Goal: Task Accomplishment & Management: Use online tool/utility

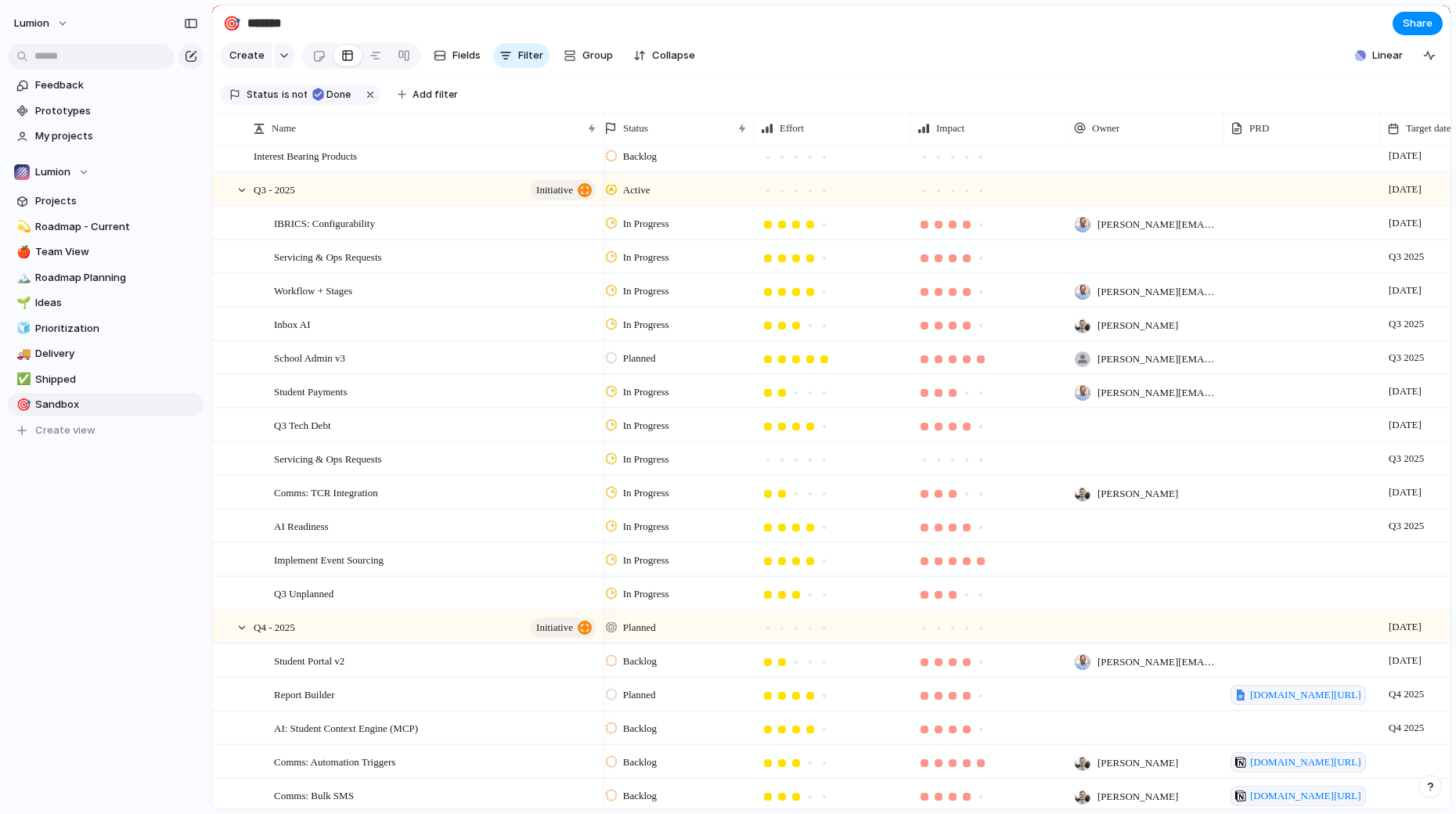
scroll to position [70, 0]
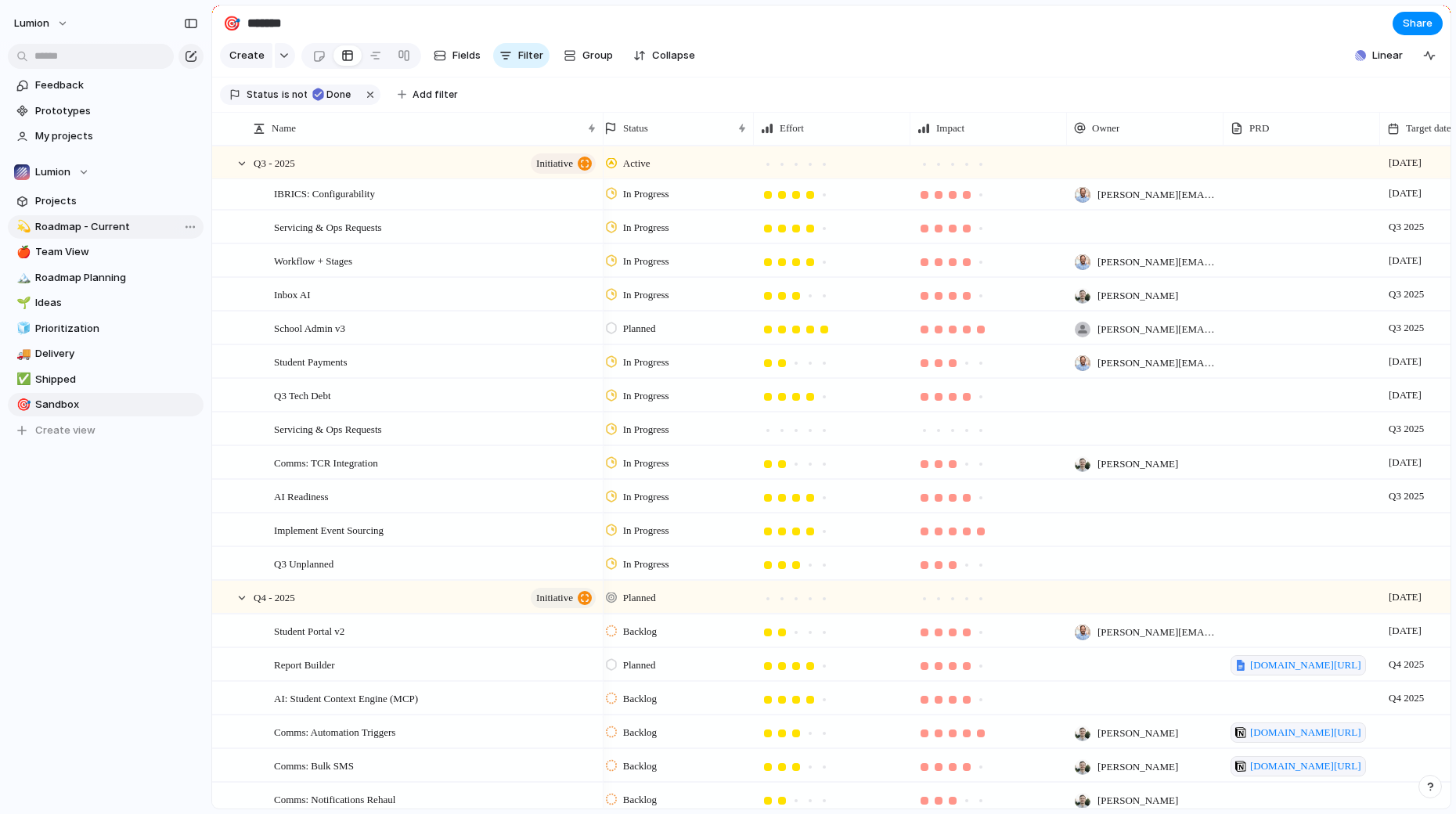
click at [76, 220] on span "Roadmap - Current" at bounding box center [116, 227] width 163 height 16
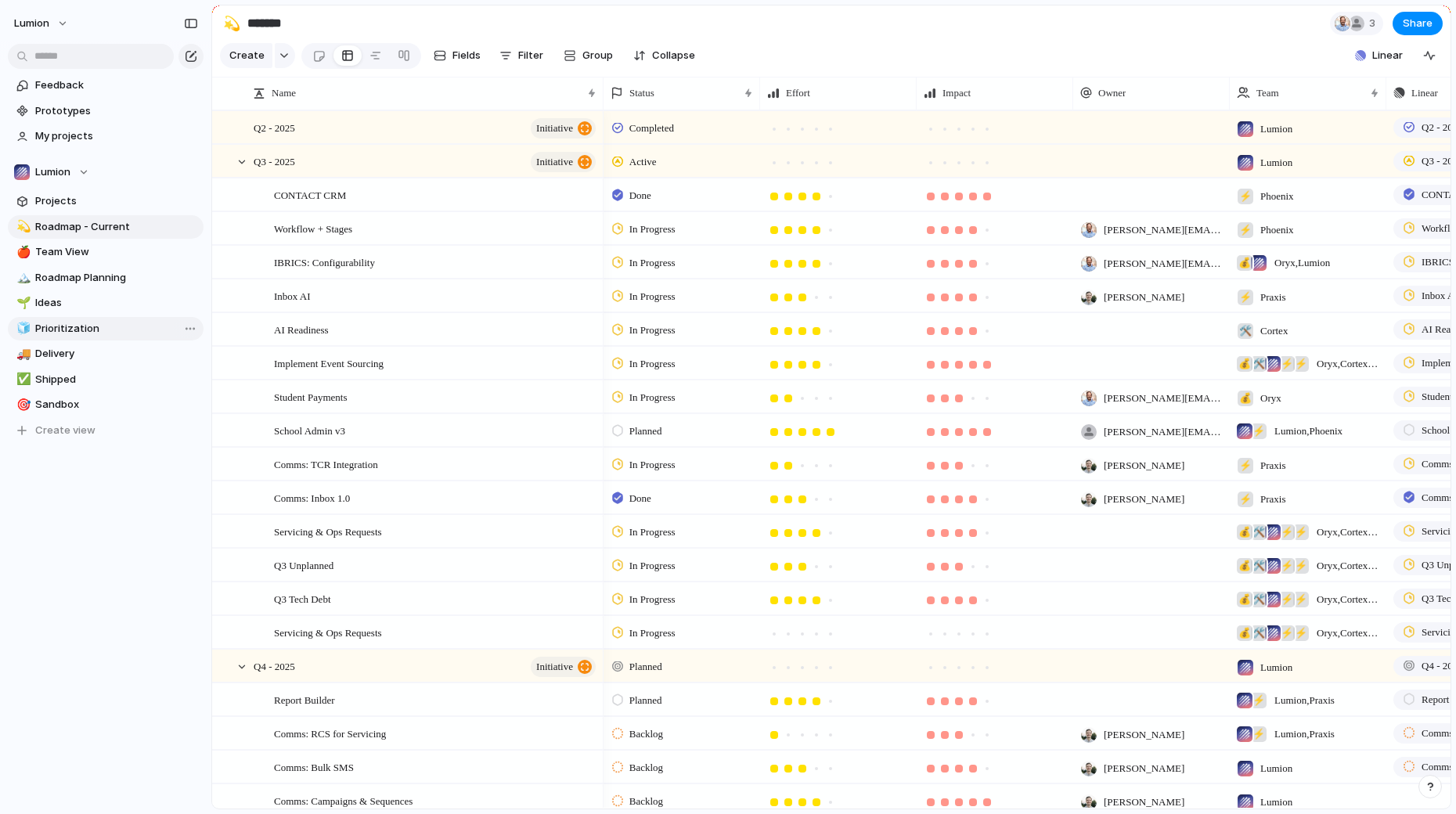
type input "**********"
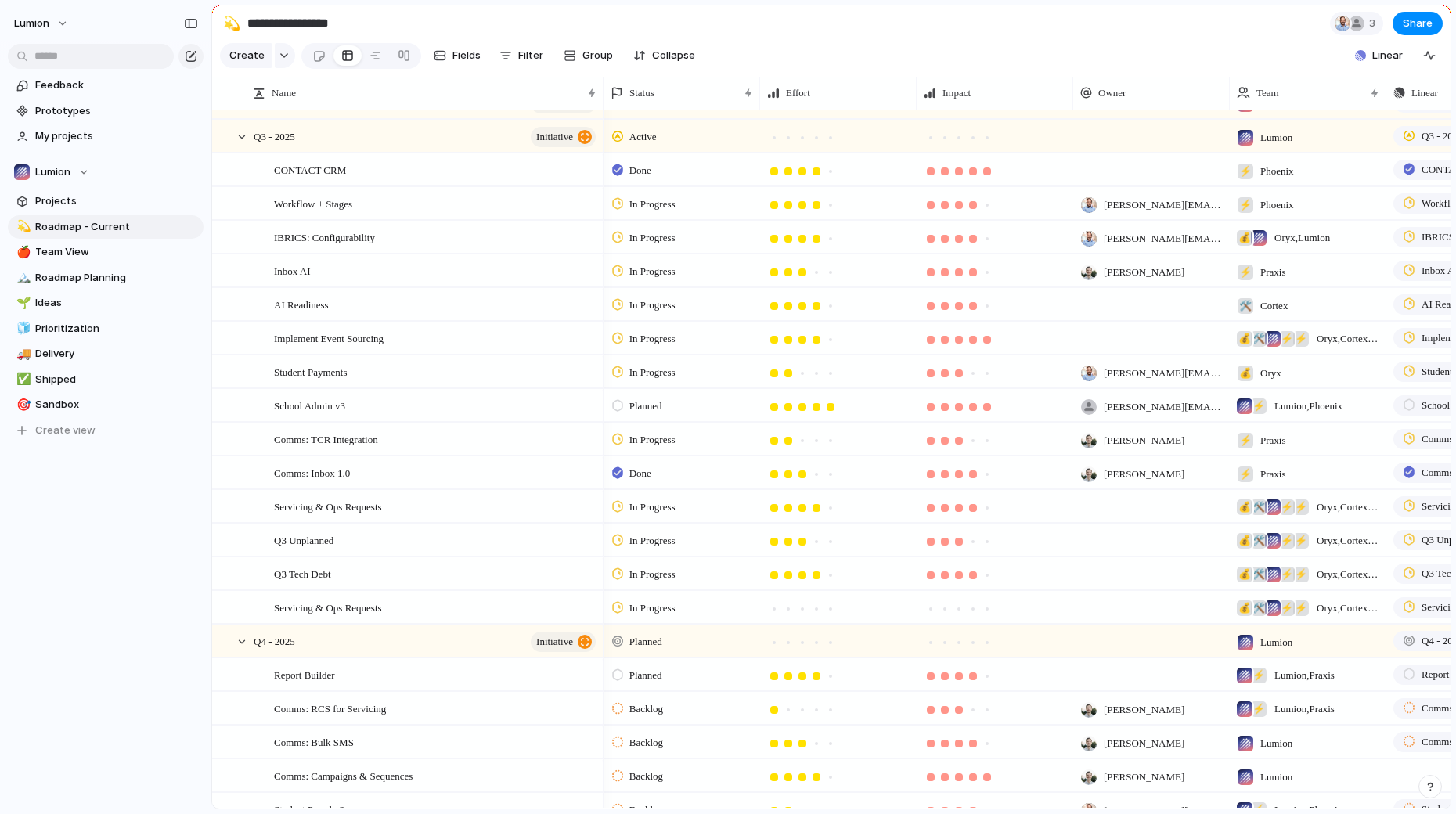
click at [618, 410] on div at bounding box center [617, 405] width 11 height 14
click at [639, 553] on span "In Progress" at bounding box center [656, 552] width 55 height 16
click at [435, 610] on div "Servicing & Ops Requests" at bounding box center [436, 610] width 324 height 32
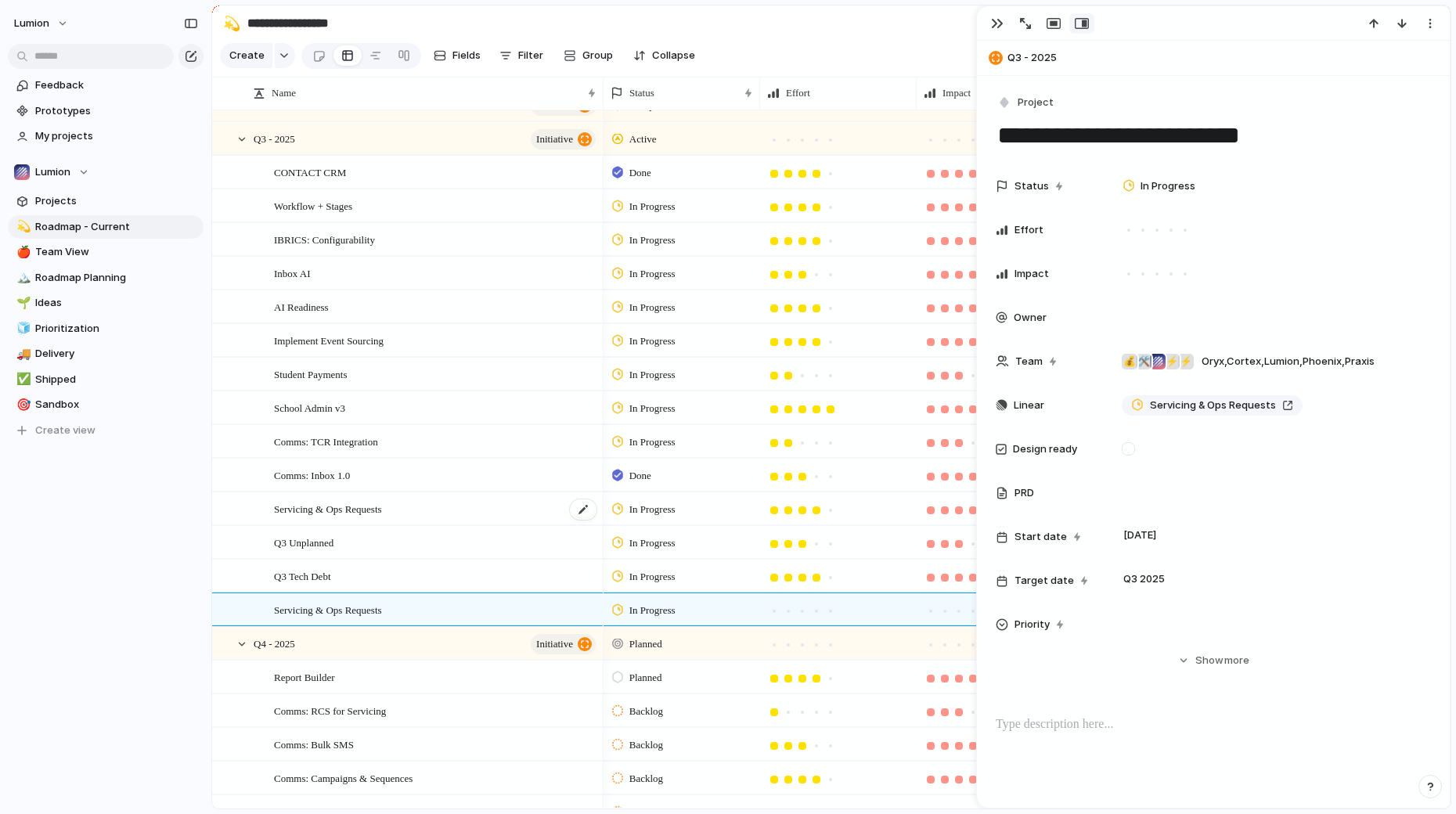
click at [382, 504] on span "Servicing & Ops Requests" at bounding box center [328, 508] width 108 height 18
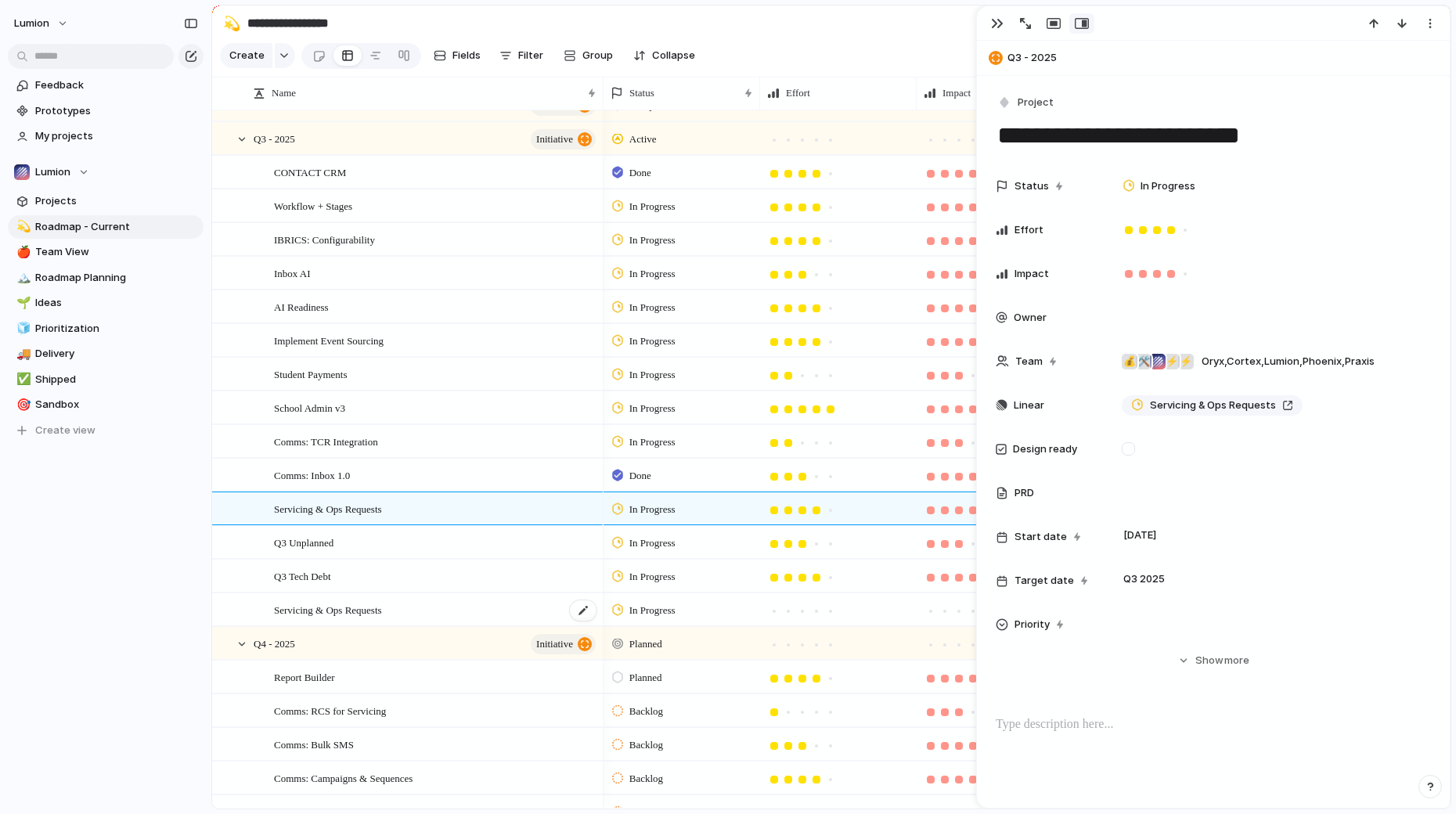
click at [382, 610] on span "Servicing & Ops Requests" at bounding box center [328, 610] width 108 height 18
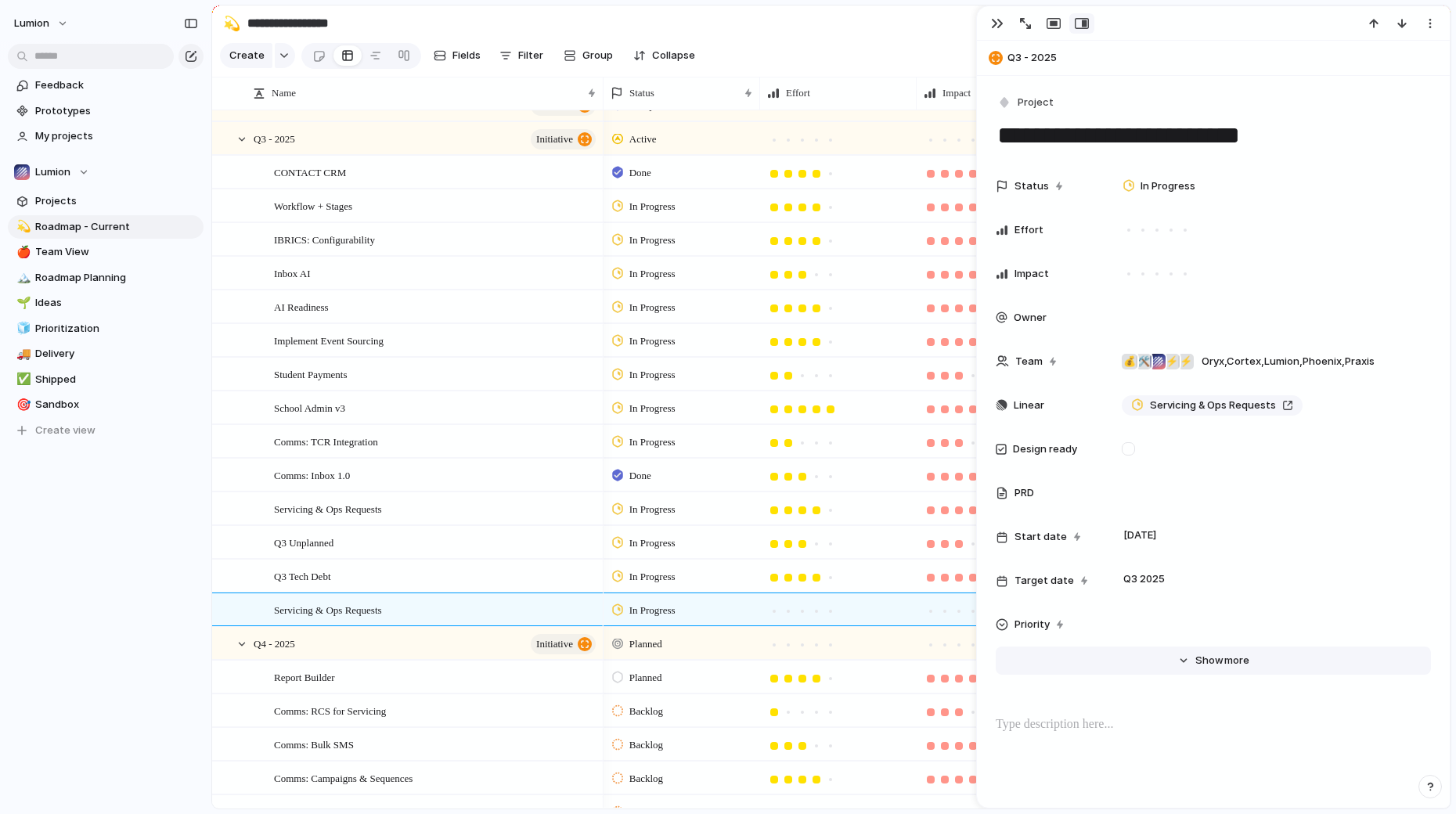
click at [1185, 672] on button "Hide Show more" at bounding box center [1213, 660] width 435 height 28
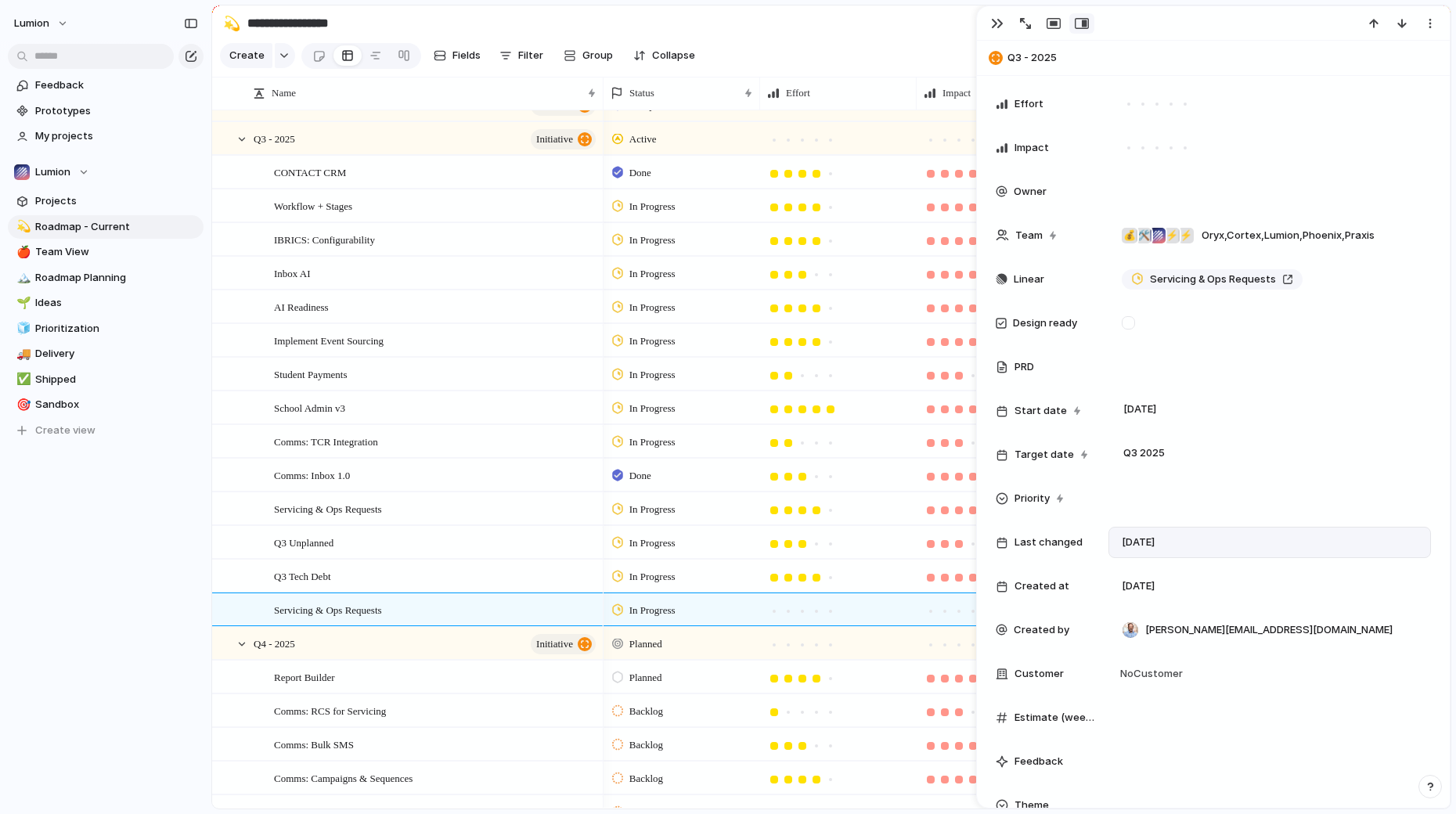
scroll to position [176, 0]
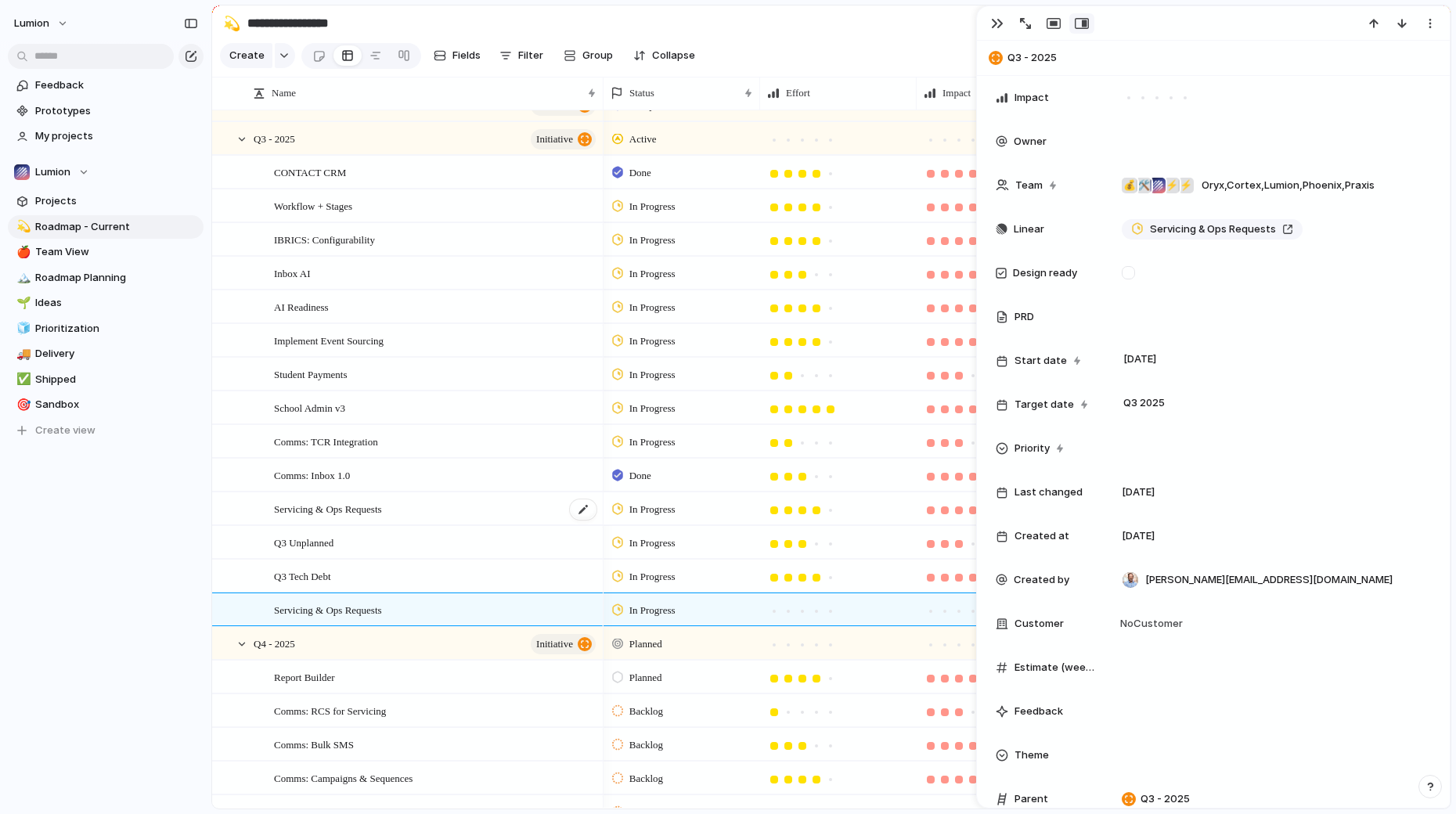
click at [447, 512] on div "Servicing & Ops Requests" at bounding box center [436, 509] width 324 height 32
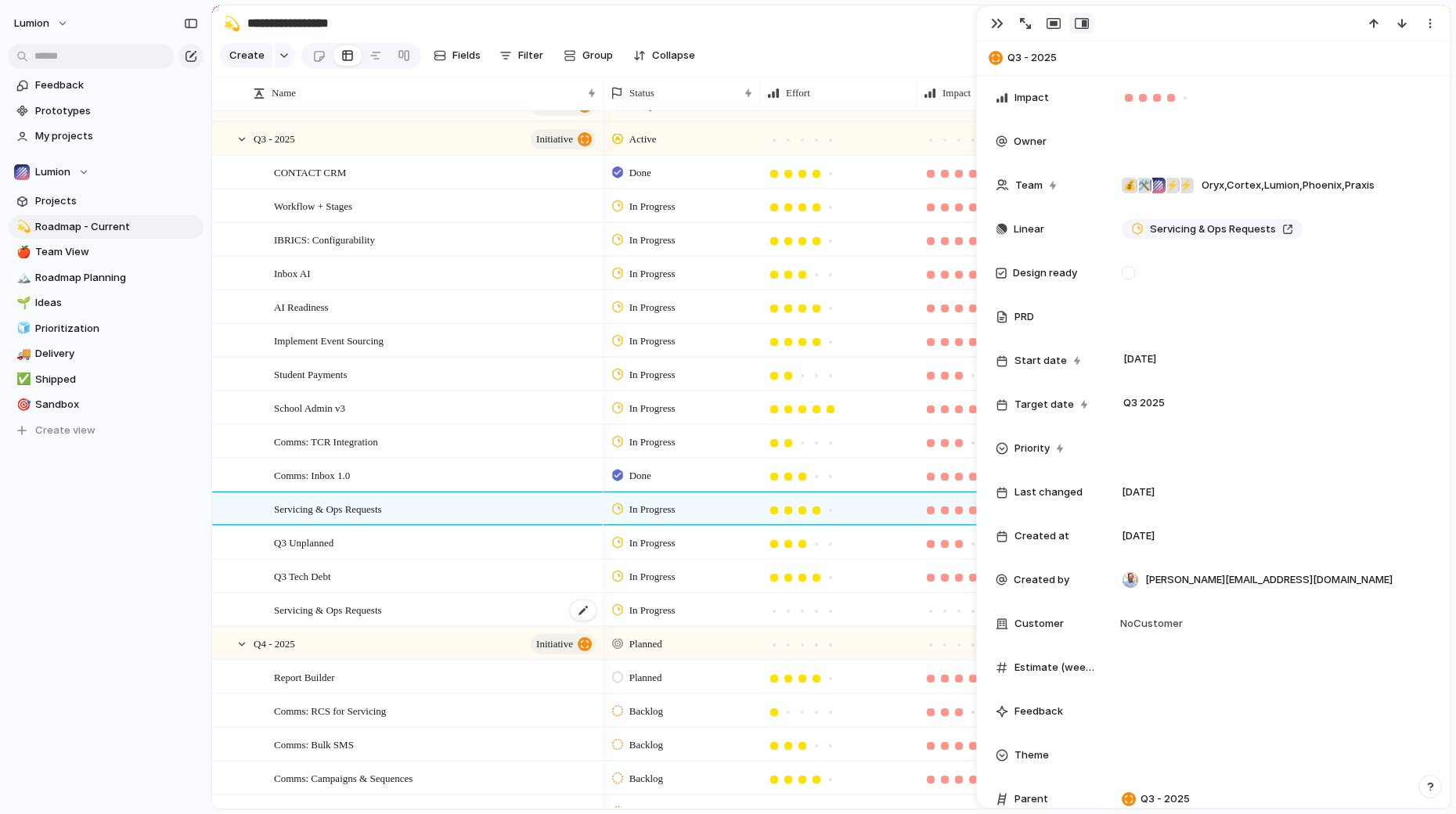
click at [382, 612] on span "Servicing & Ops Requests" at bounding box center [328, 610] width 108 height 18
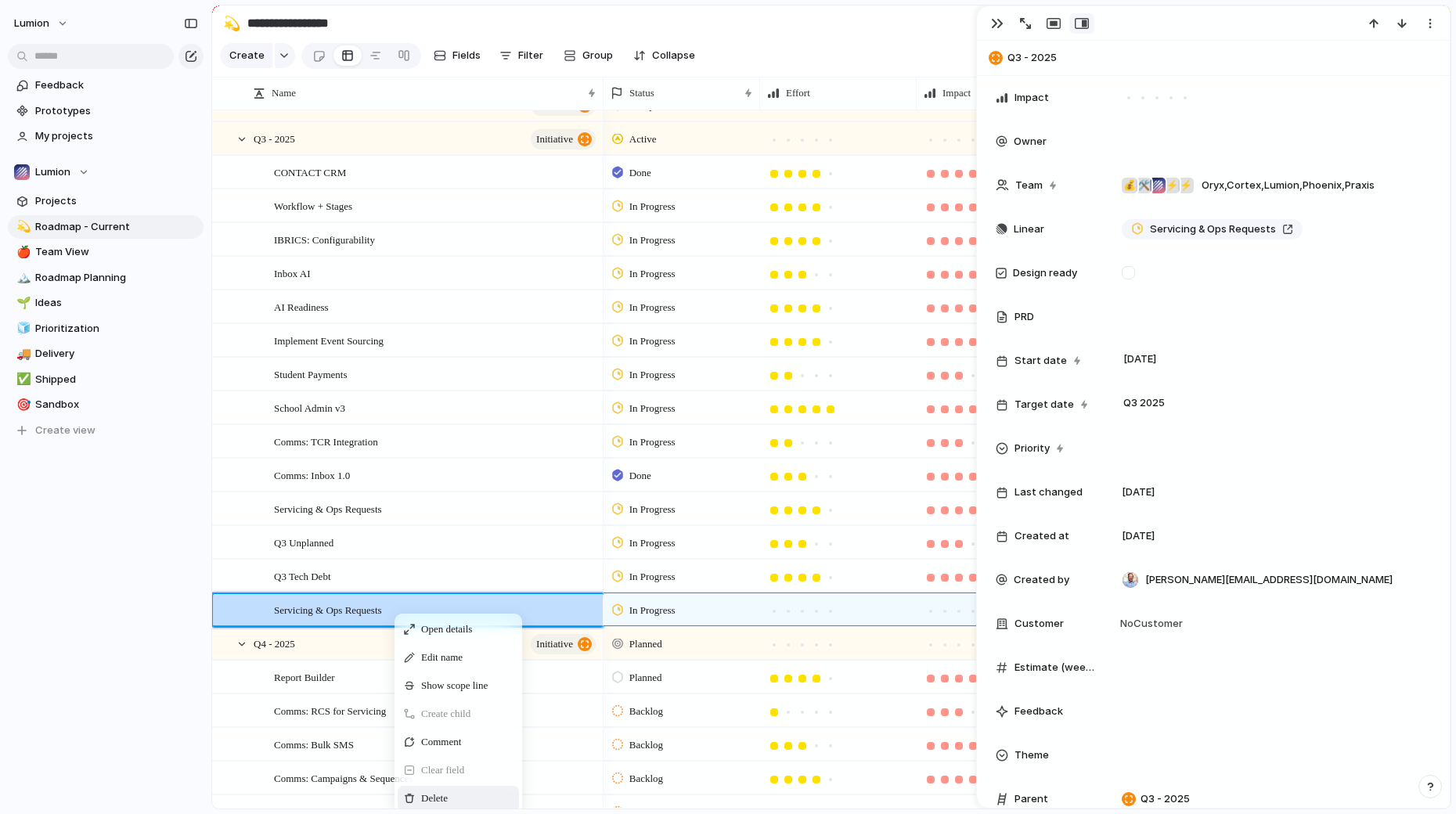
click at [464, 803] on div "Delete" at bounding box center [459, 798] width 121 height 25
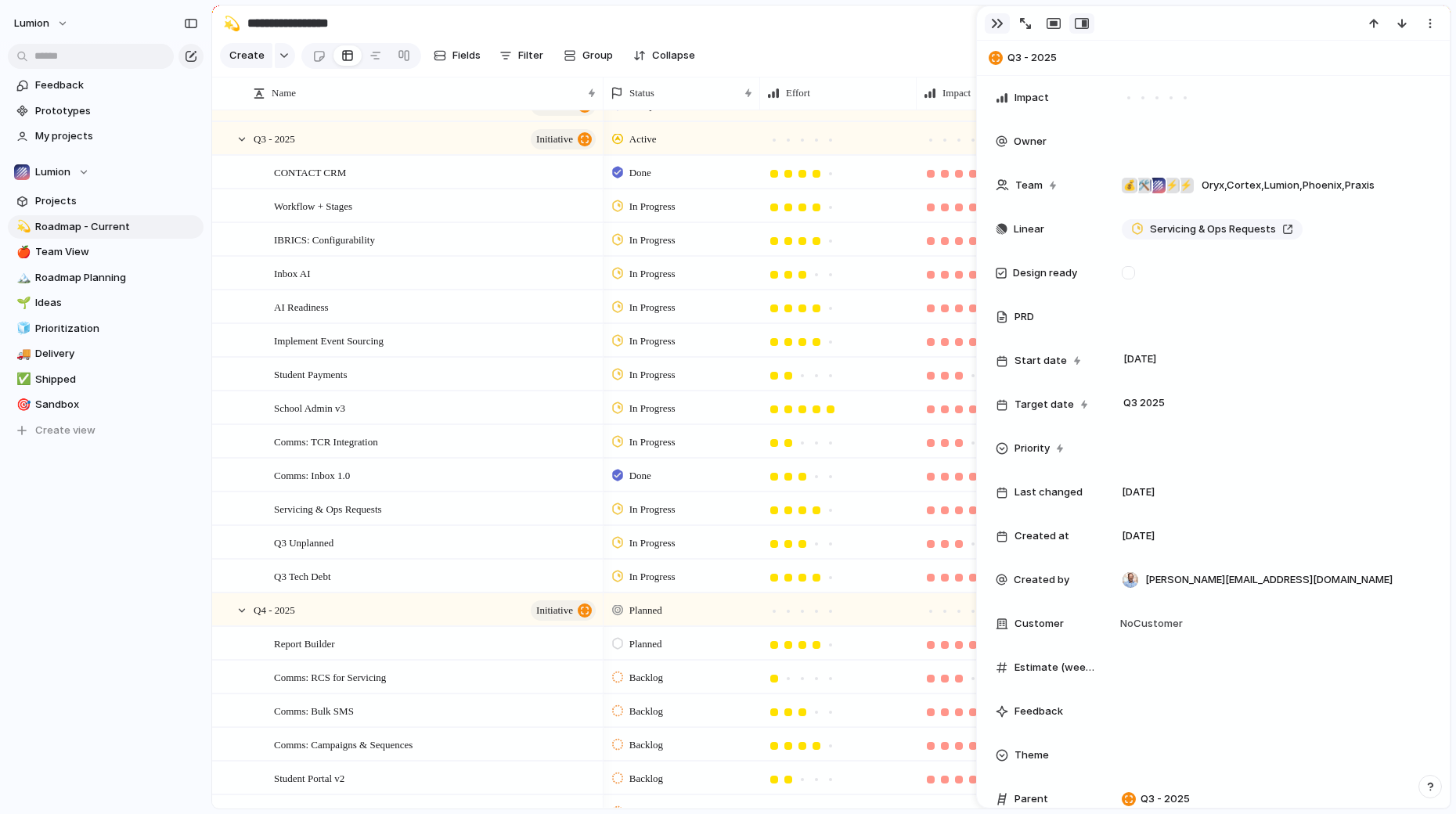
click at [995, 23] on div "button" at bounding box center [996, 23] width 13 height 13
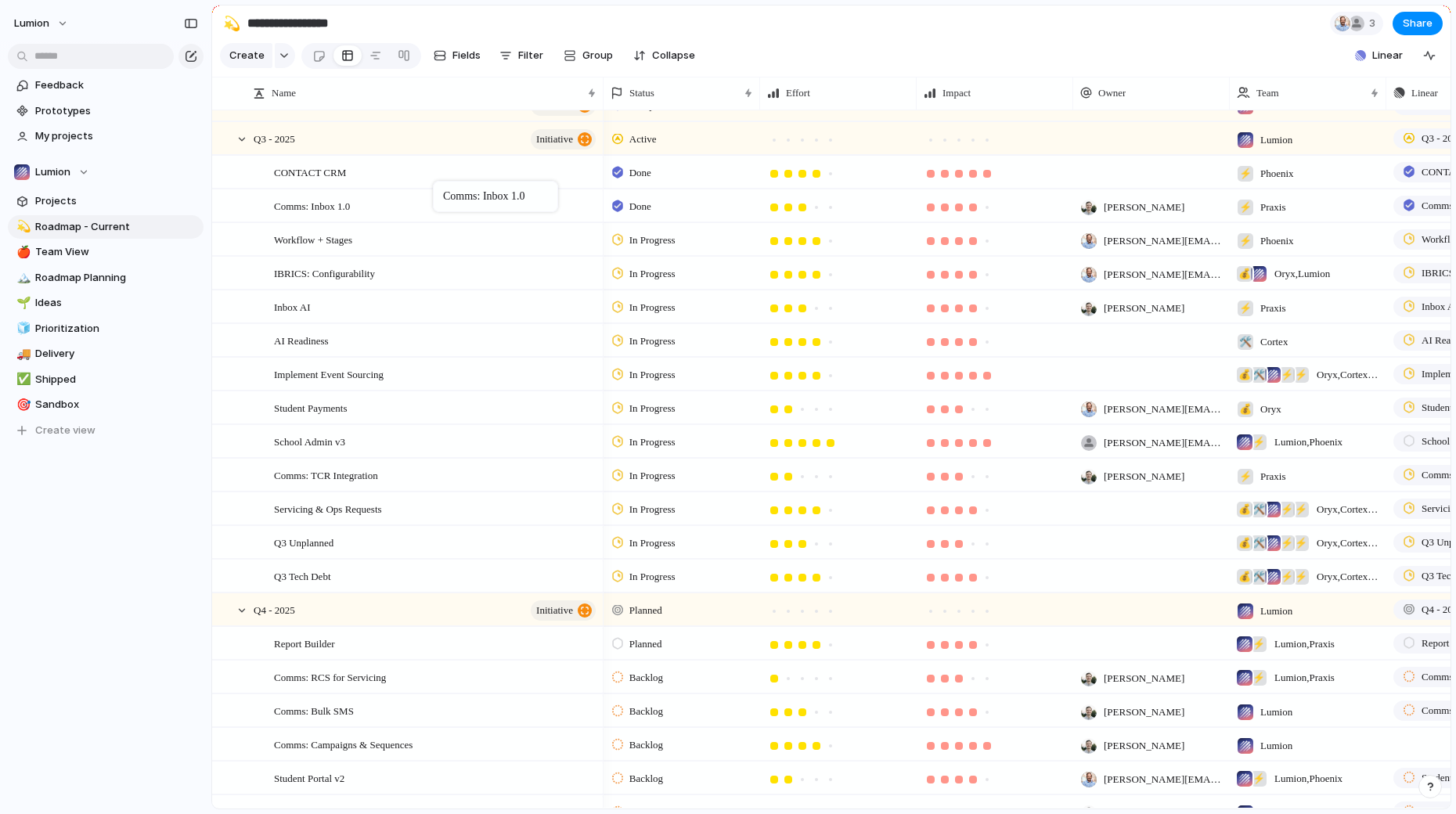
drag, startPoint x: 420, startPoint y: 482, endPoint x: 441, endPoint y: 185, distance: 297.7
